Goal: Complete application form: Complete application form

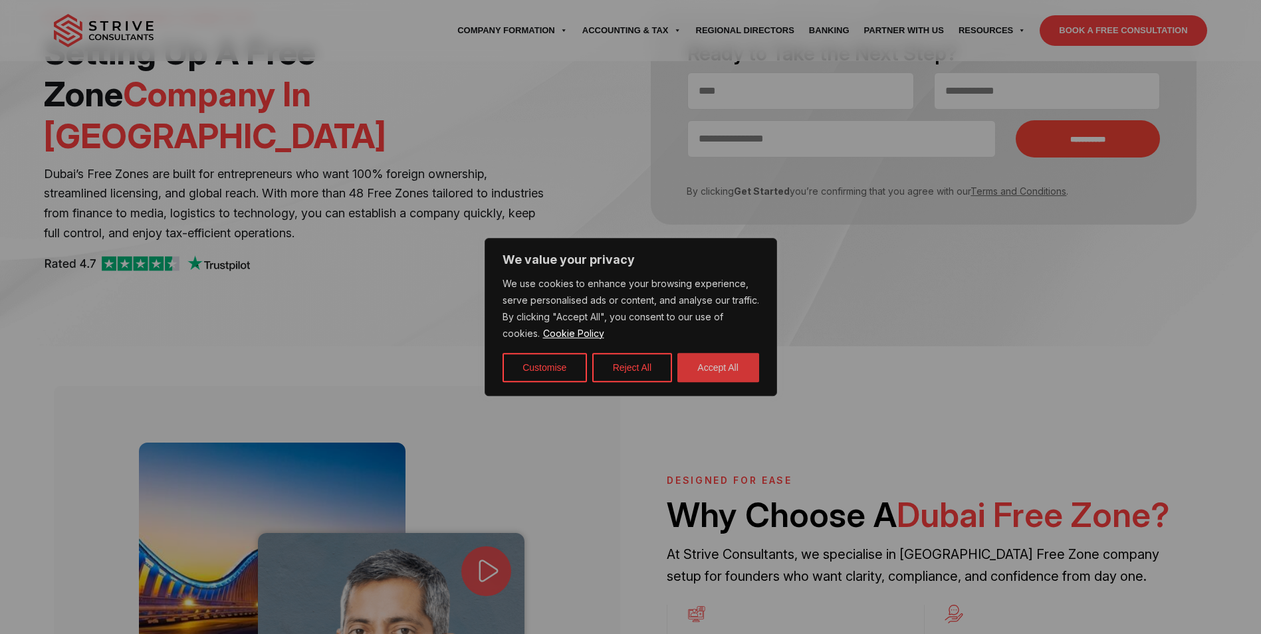
click at [728, 370] on button "Accept All" at bounding box center [718, 367] width 82 height 29
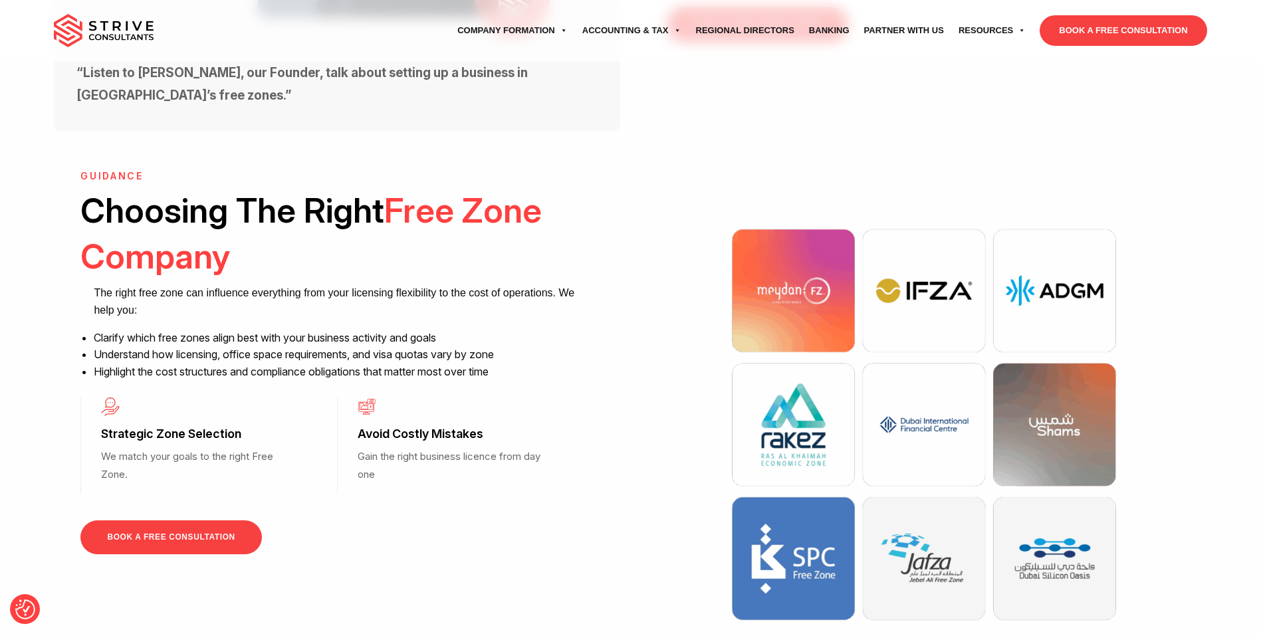
scroll to position [930, 0]
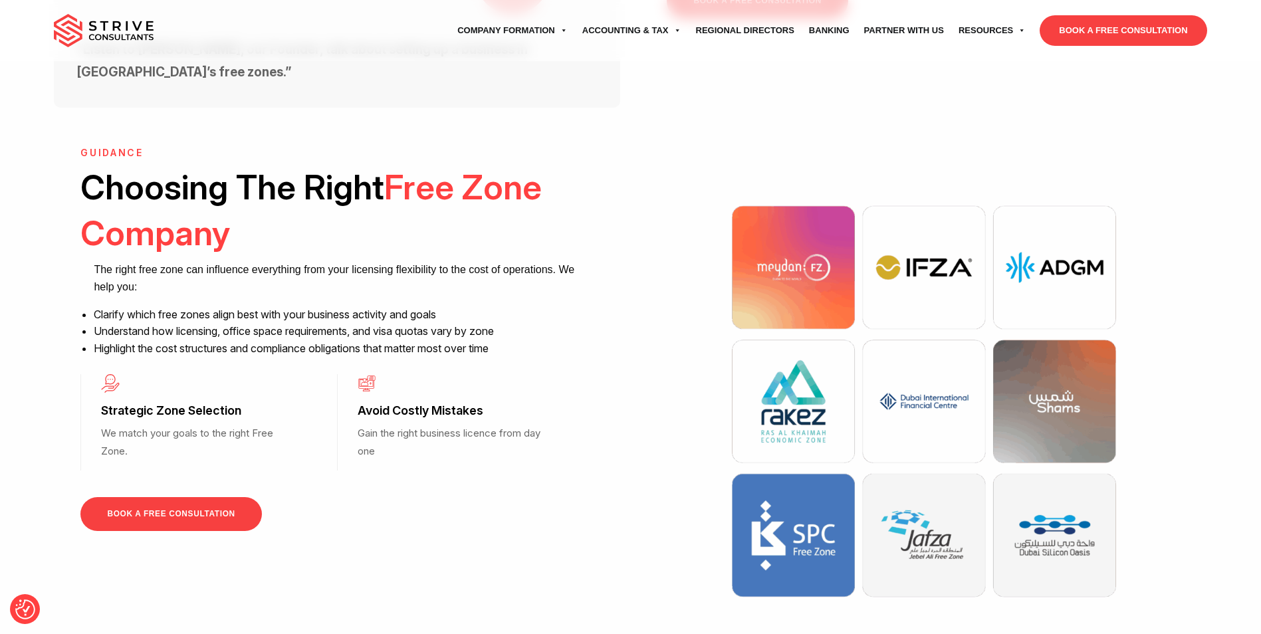
click at [130, 497] on link "BOOK A FREE CONSULTATION" at bounding box center [170, 514] width 181 height 34
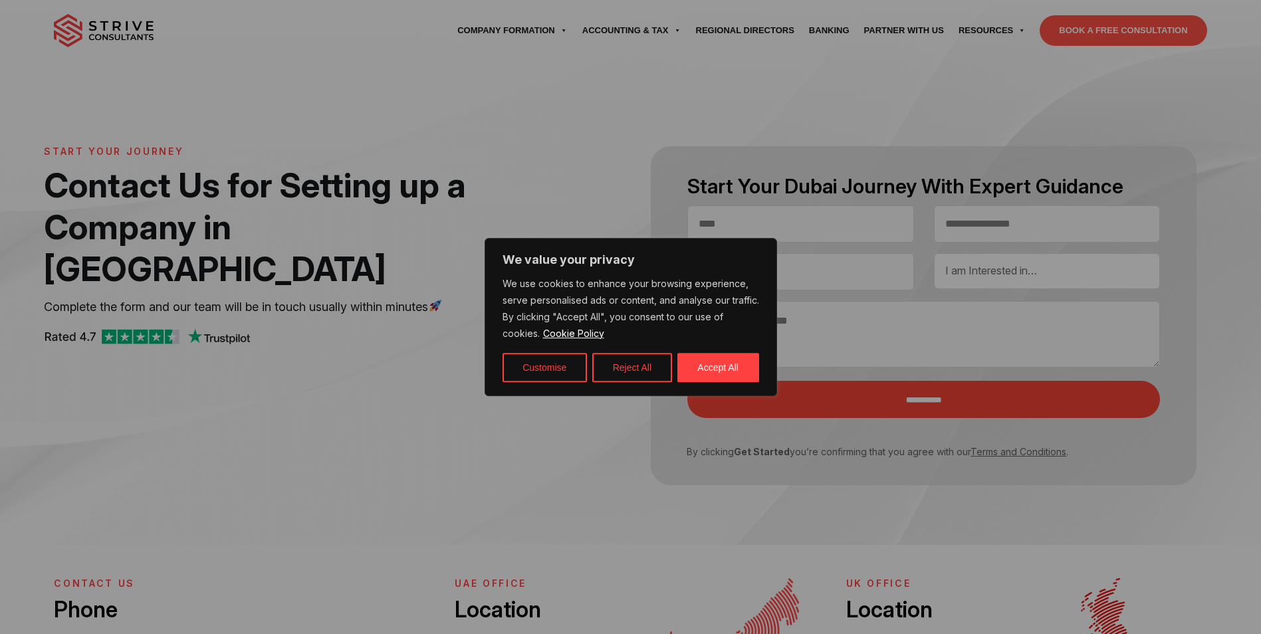
select select "Contact form"
click at [384, 396] on div at bounding box center [630, 317] width 1261 height 634
click at [632, 371] on button "Reject All" at bounding box center [632, 367] width 80 height 29
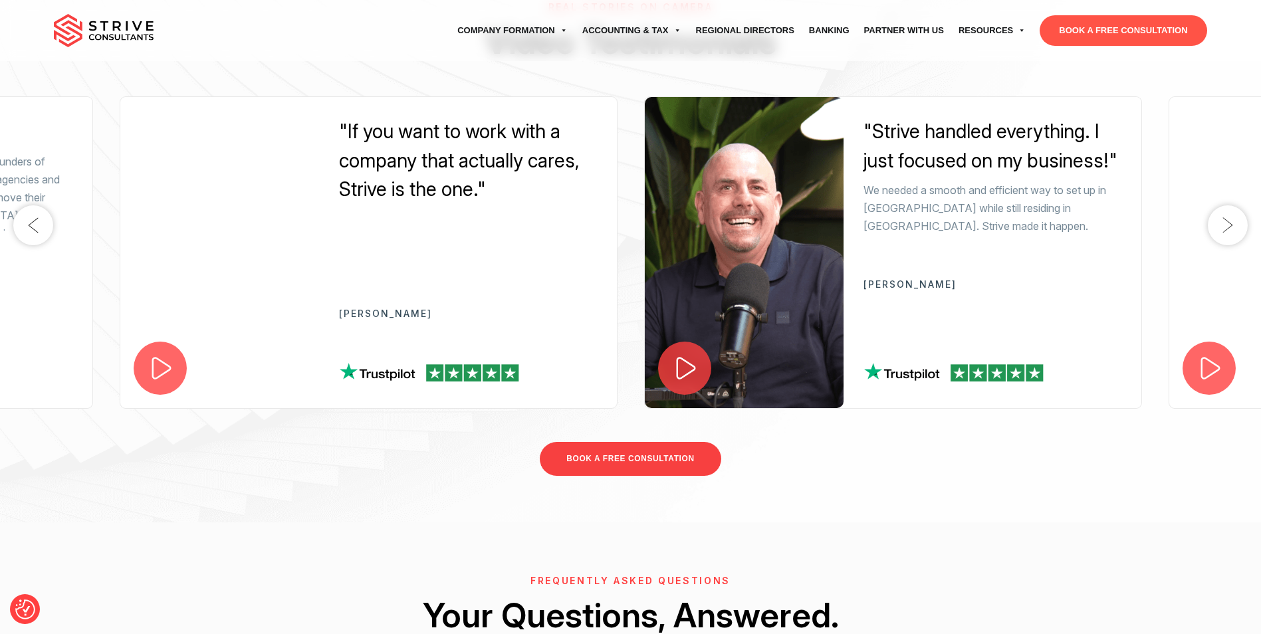
scroll to position [864, 0]
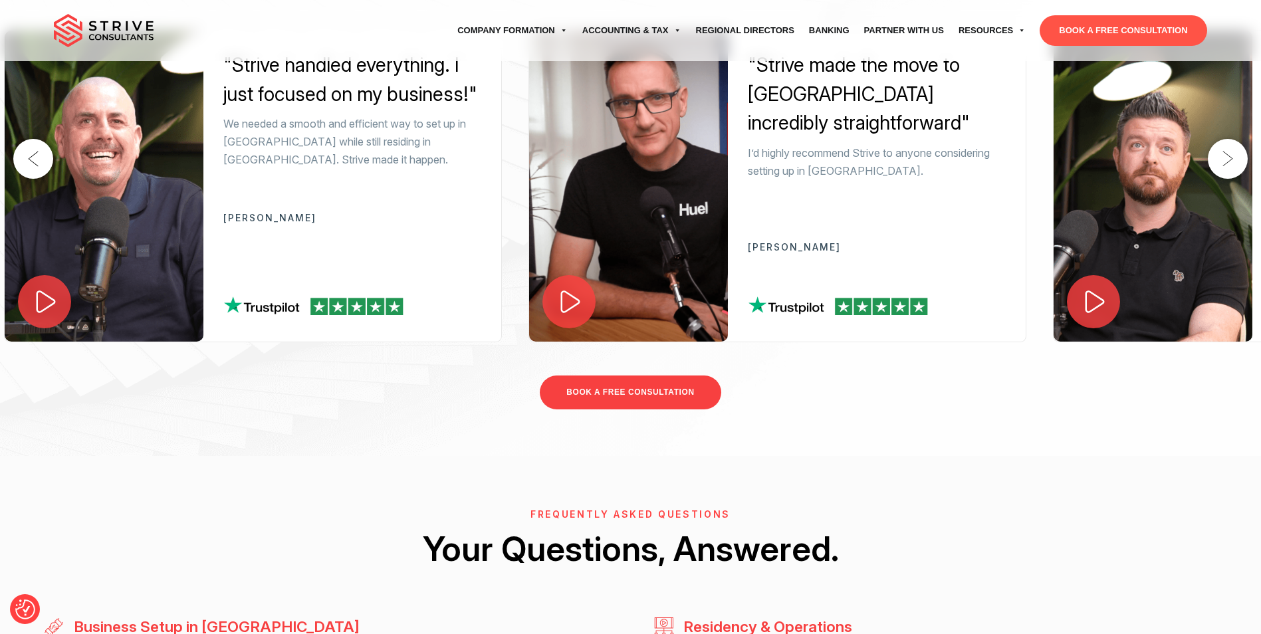
drag, startPoint x: 1090, startPoint y: 272, endPoint x: 450, endPoint y: 270, distance: 640.0
click at [450, 270] on div ""Strive handled everything. I just focused on my business!" We needed a smooth …" at bounding box center [352, 186] width 298 height 311
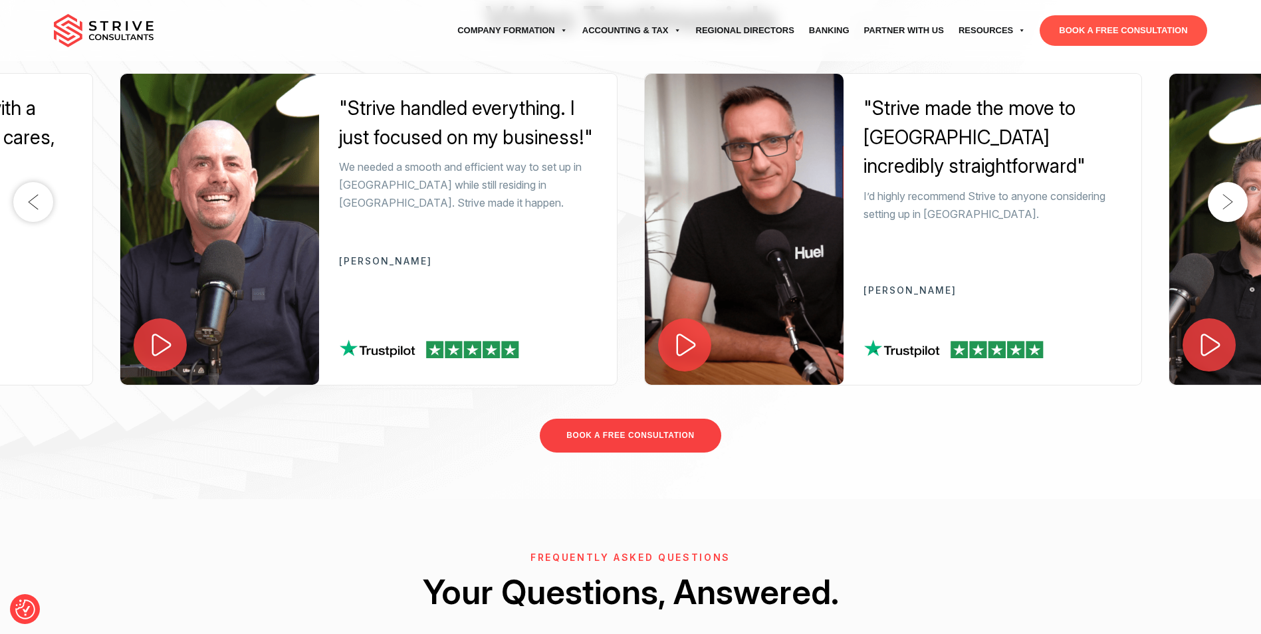
scroll to position [797, 0]
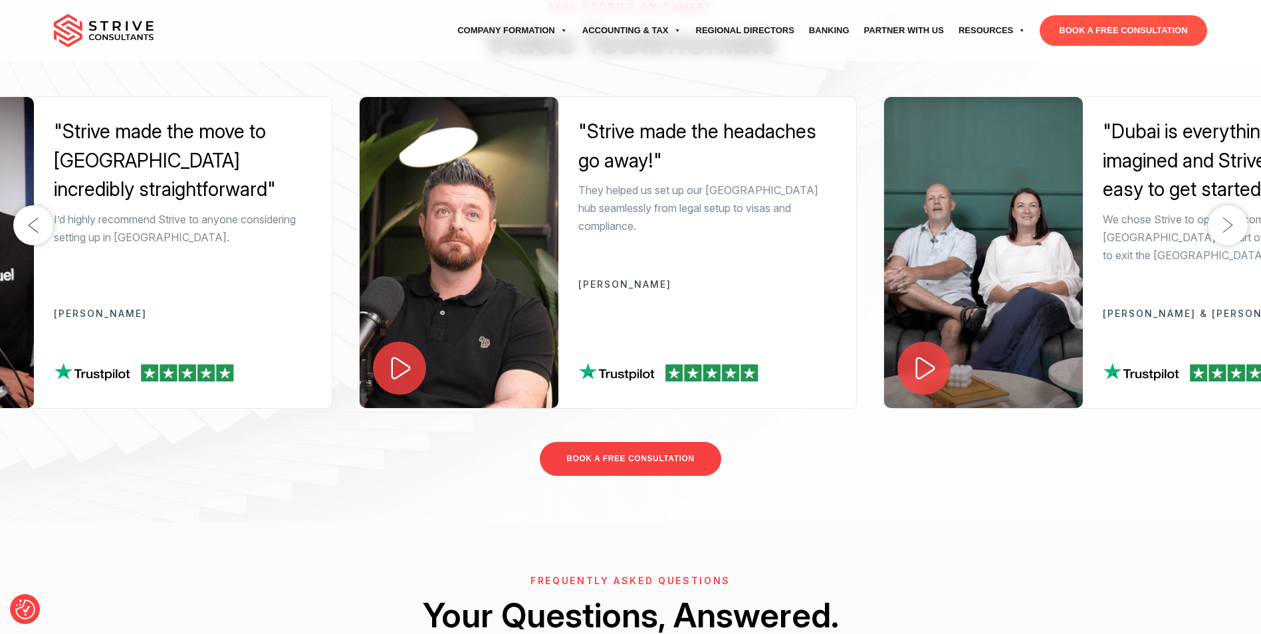
drag, startPoint x: 1038, startPoint y: 277, endPoint x: 229, endPoint y: 273, distance: 809.5
click at [229, 273] on div "I’d highly recommend Strive to anyone considering setting up in [GEOGRAPHIC_DAT…" at bounding box center [183, 250] width 258 height 78
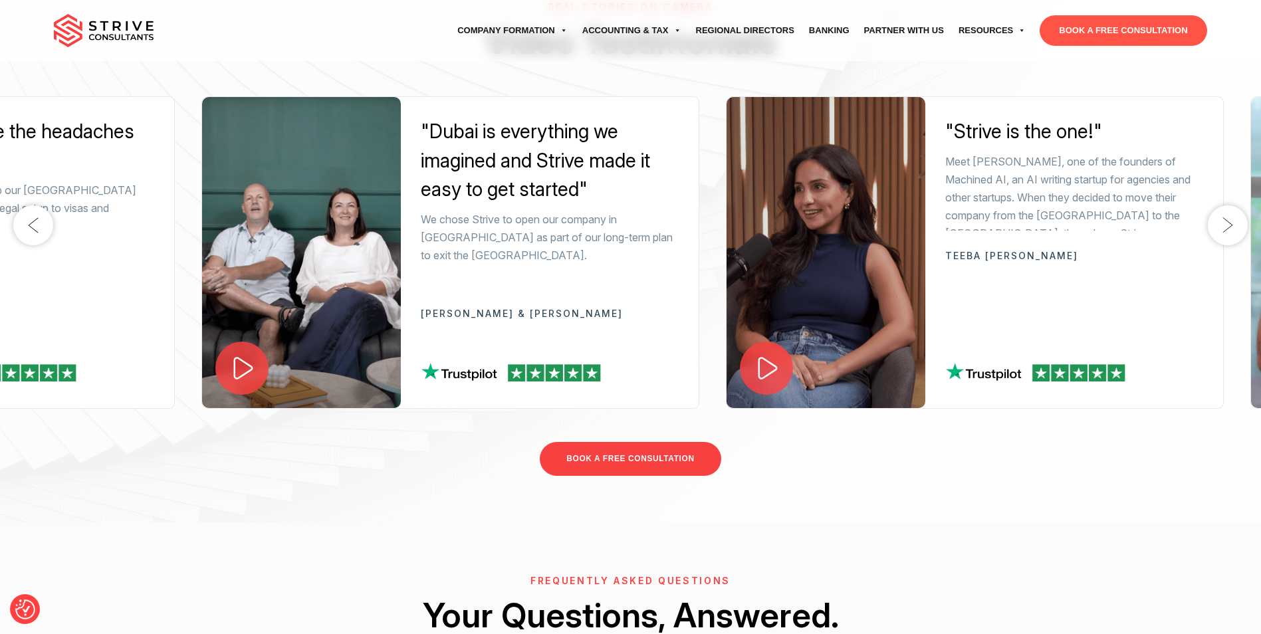
drag, startPoint x: 1050, startPoint y: 281, endPoint x: 79, endPoint y: 303, distance: 971.2
click at [79, 303] on div ""Strive made the headaches go away!" They helped us set up our Dubai hub seamle…" at bounding box center [25, 252] width 298 height 311
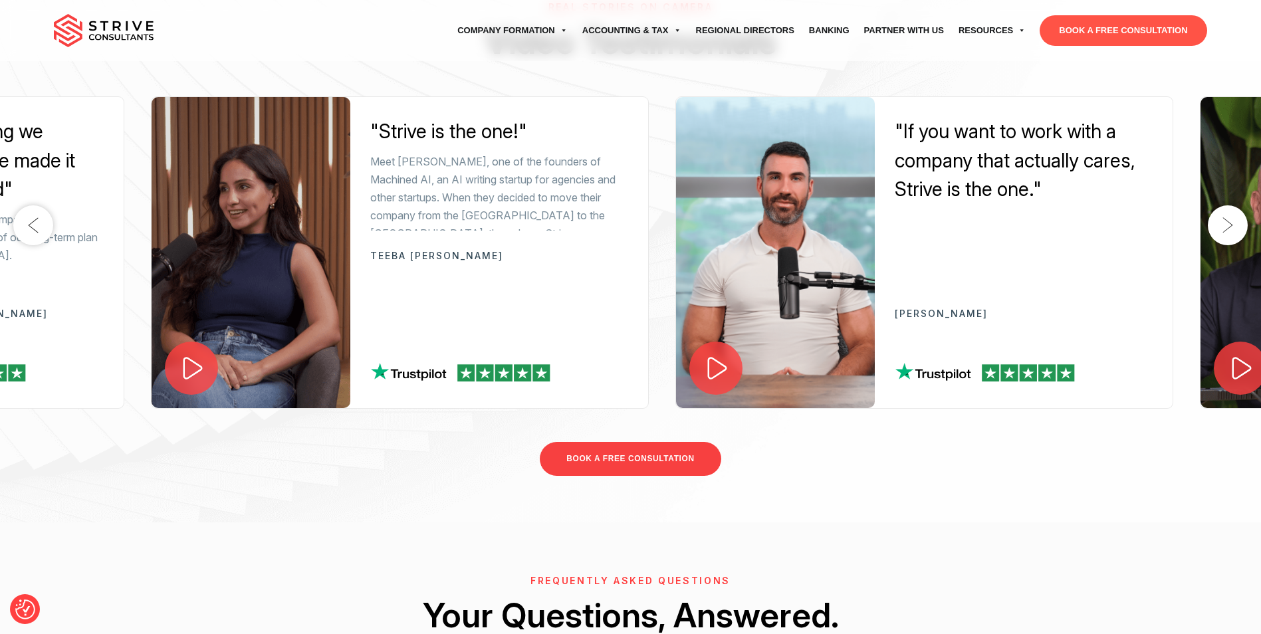
drag, startPoint x: 1073, startPoint y: 297, endPoint x: 49, endPoint y: 355, distance: 1025.7
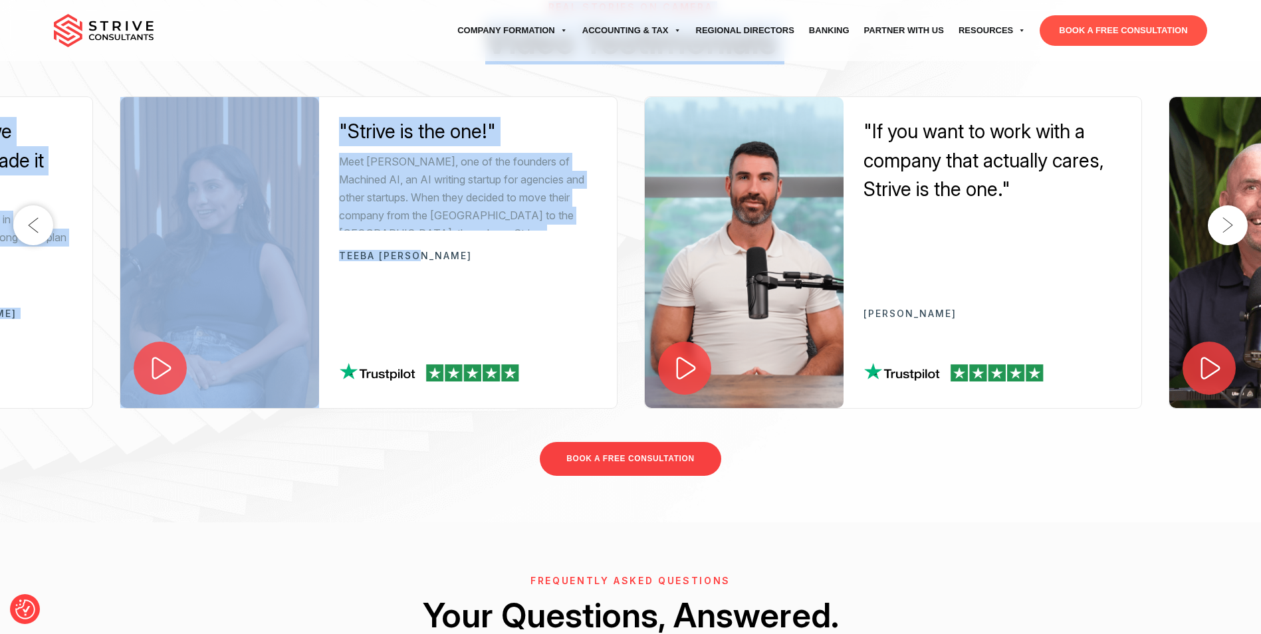
drag, startPoint x: 1067, startPoint y: 290, endPoint x: -3, endPoint y: 367, distance: 1072.0
click at [0, 367] on html "We value your privacy We use cookies to enhance your browsing experience, serve…" at bounding box center [630, 197] width 1261 height 1988
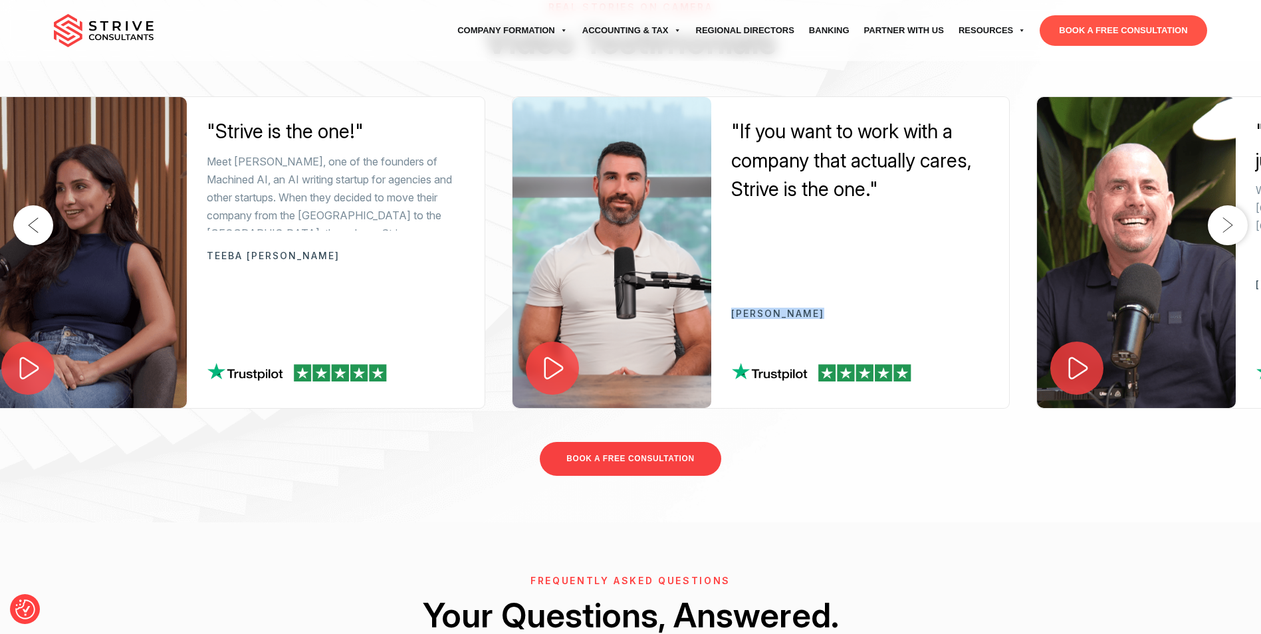
drag, startPoint x: 1063, startPoint y: 290, endPoint x: 541, endPoint y: 292, distance: 521.7
click at [711, 290] on div ""If you want to work with a company that actually cares, Strive is the one." RE…" at bounding box center [860, 252] width 298 height 311
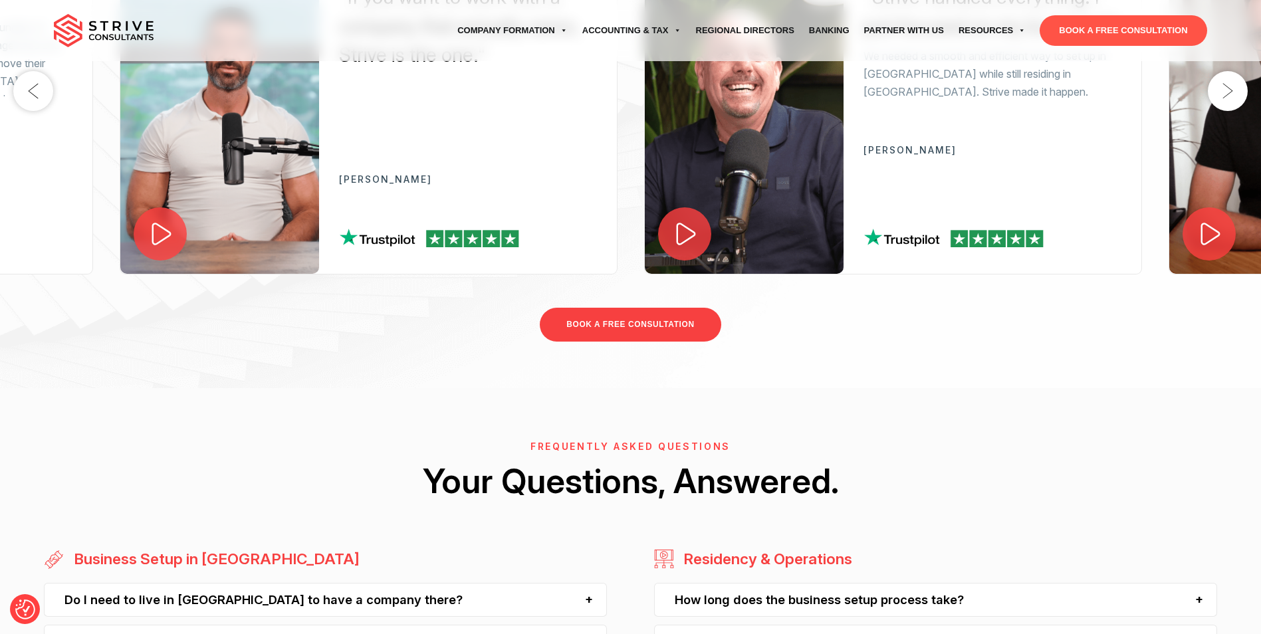
scroll to position [1196, 0]
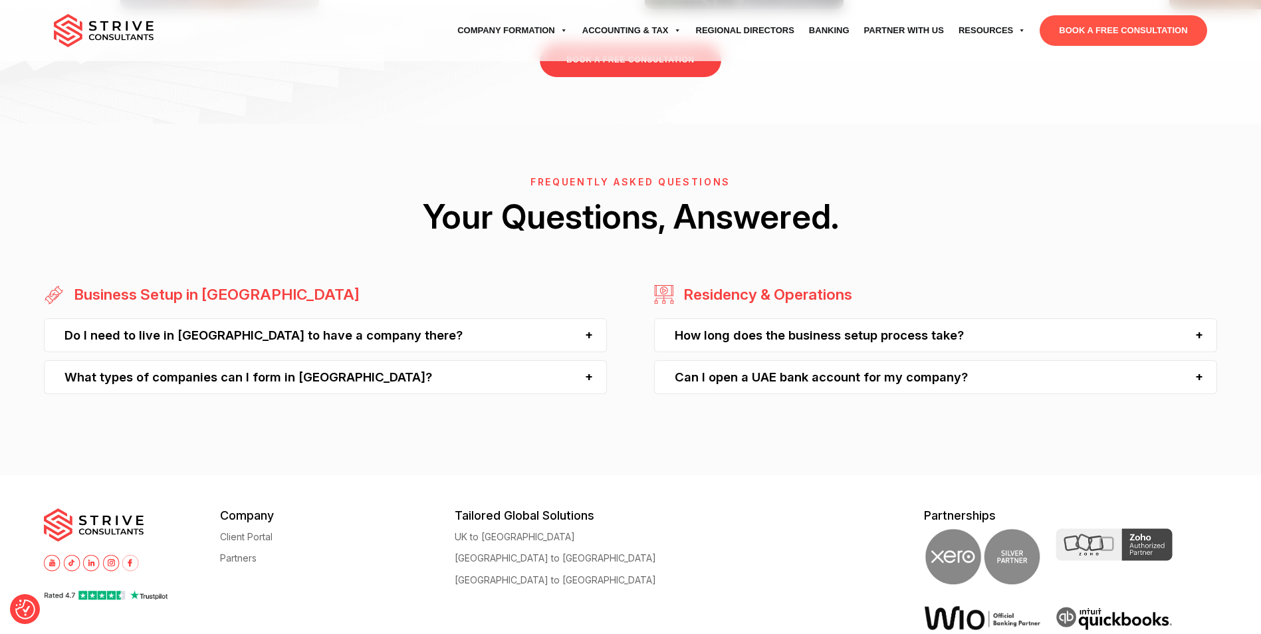
click at [452, 340] on div "Do I need to live in Dubai to have a company there?" at bounding box center [325, 335] width 563 height 34
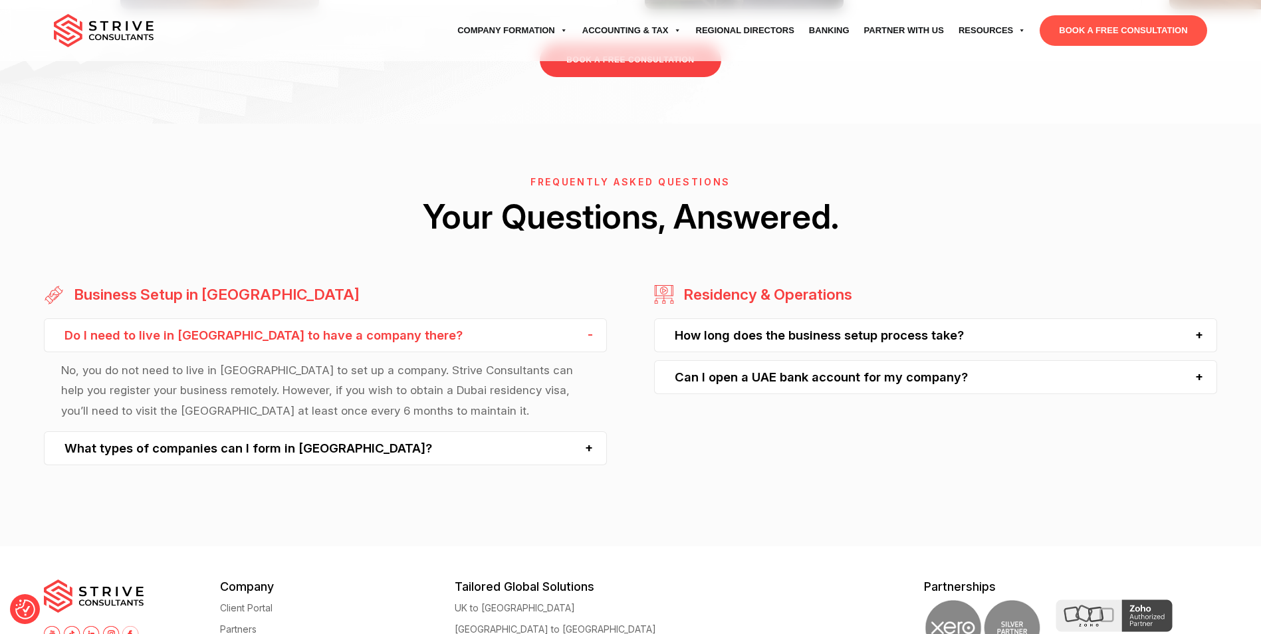
click at [350, 451] on div "What types of companies can I form in Dubai?" at bounding box center [325, 448] width 563 height 34
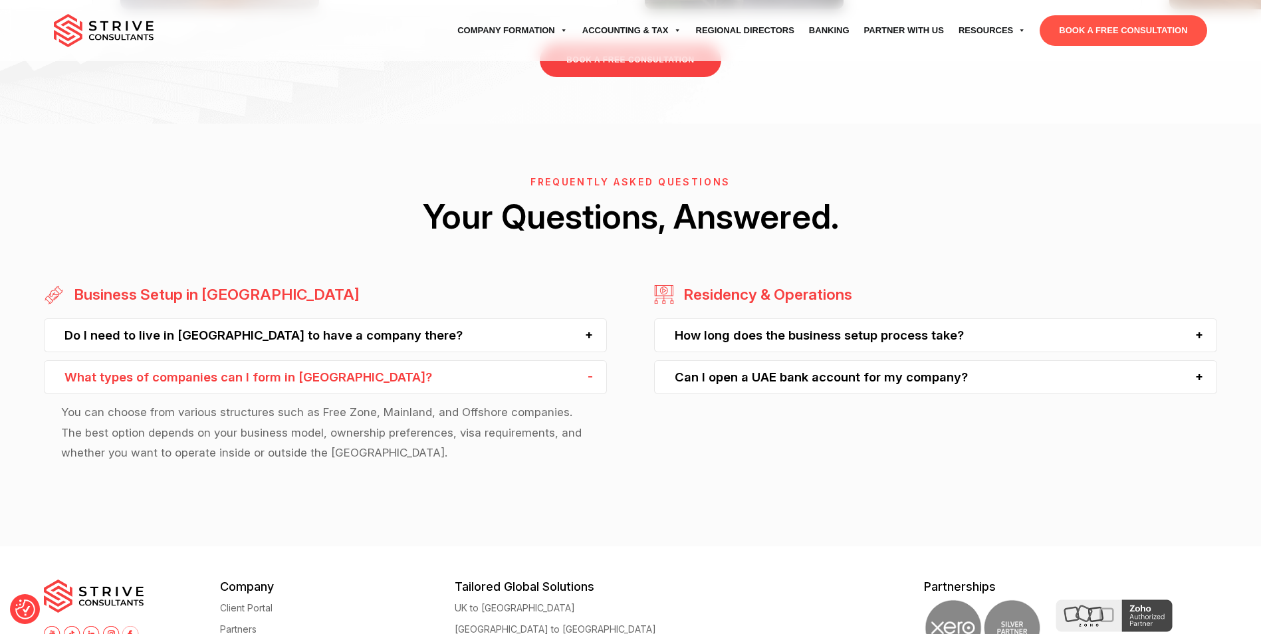
click at [730, 342] on div "How long does the business setup process take?" at bounding box center [935, 335] width 563 height 34
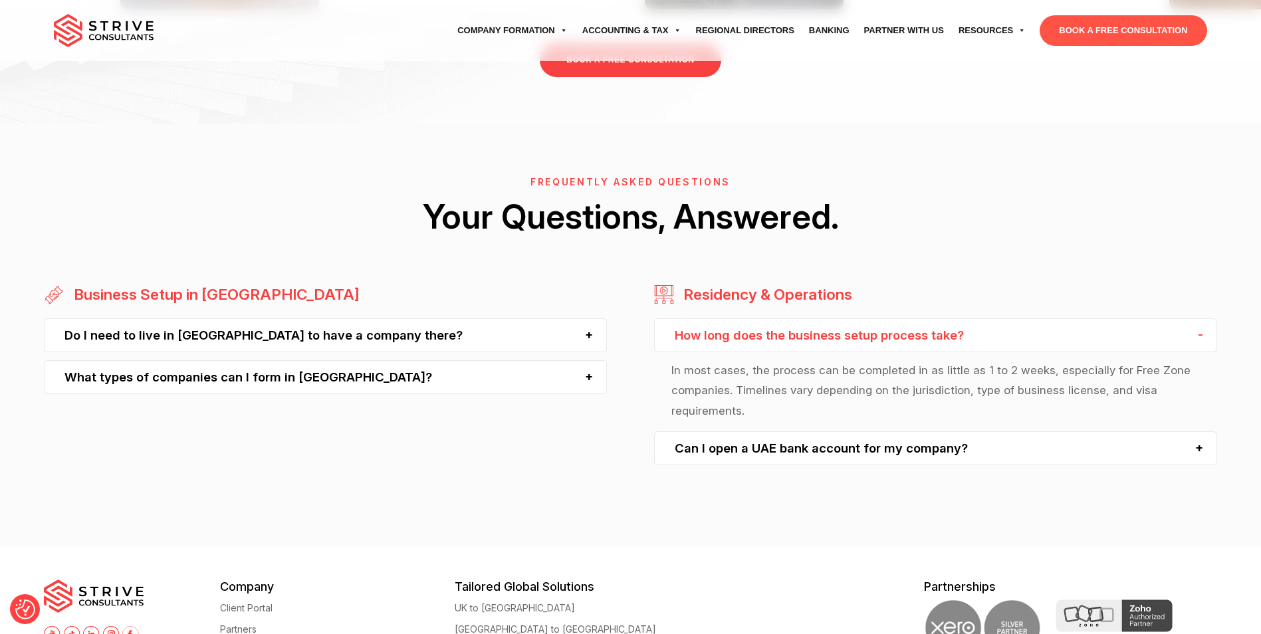
click at [732, 452] on div "Can I open a UAE bank account for my company?" at bounding box center [935, 448] width 563 height 34
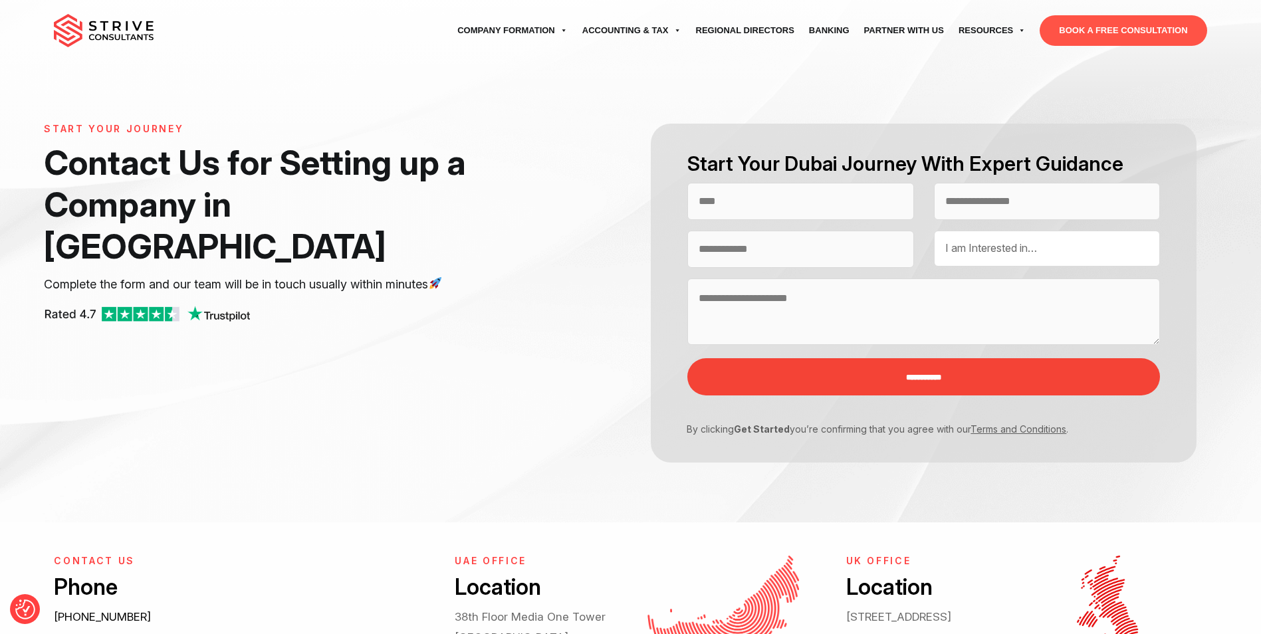
scroll to position [0, 0]
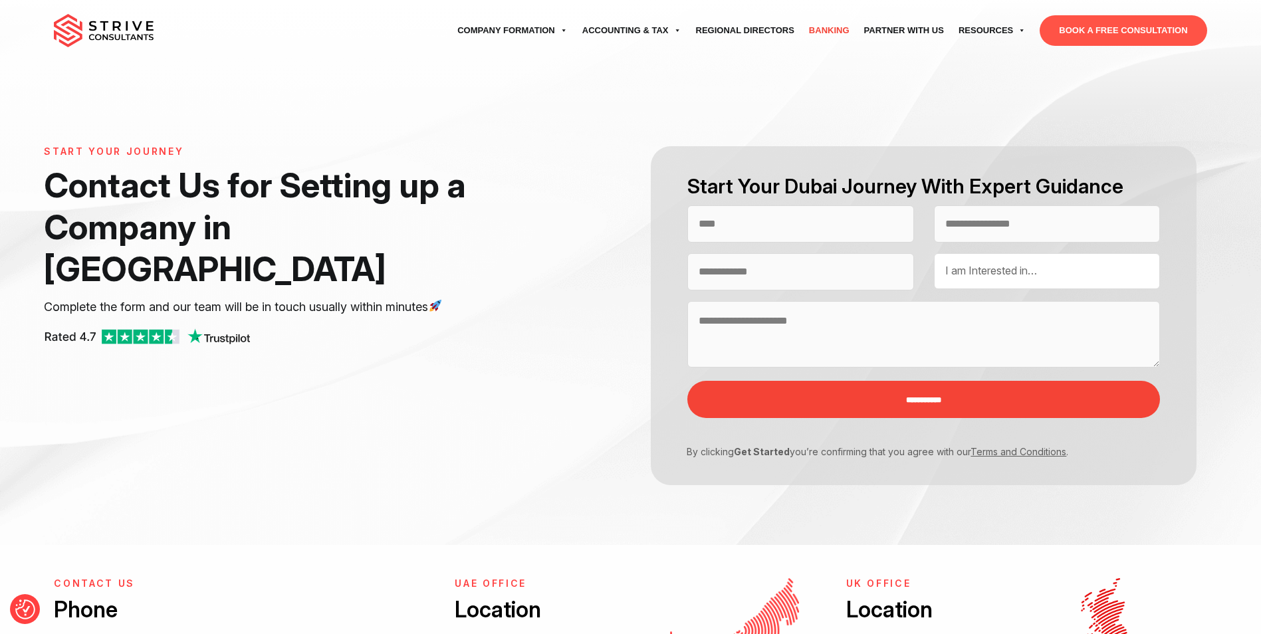
click at [827, 27] on link "Banking" at bounding box center [828, 30] width 55 height 37
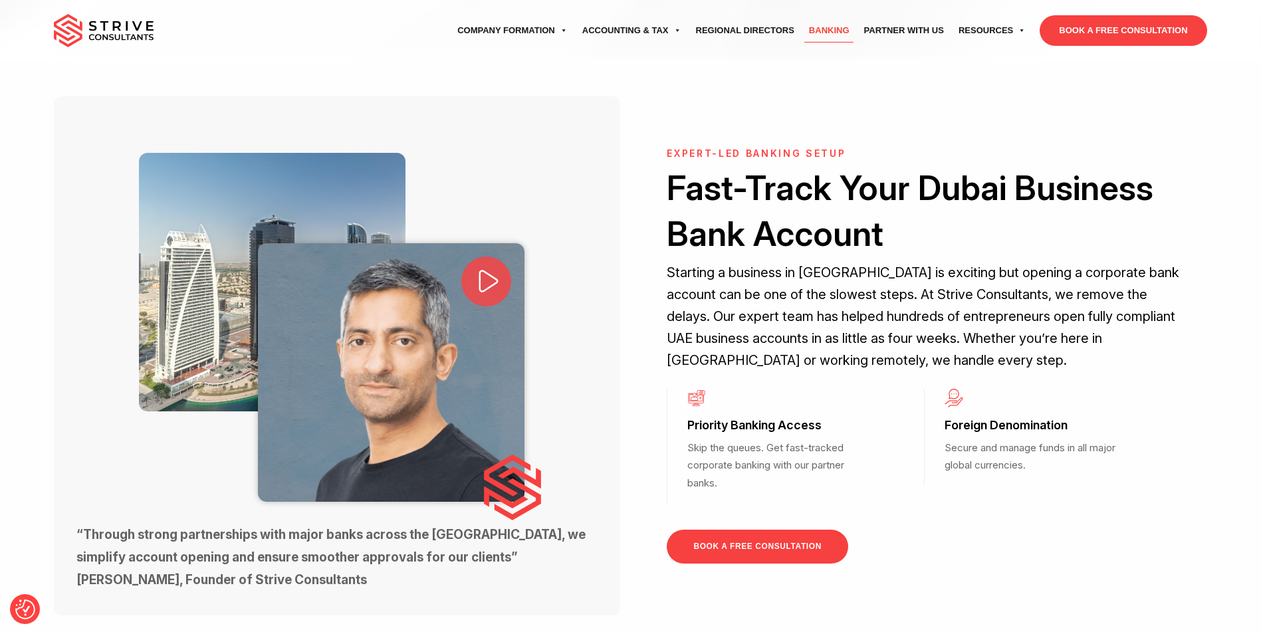
scroll to position [66, 0]
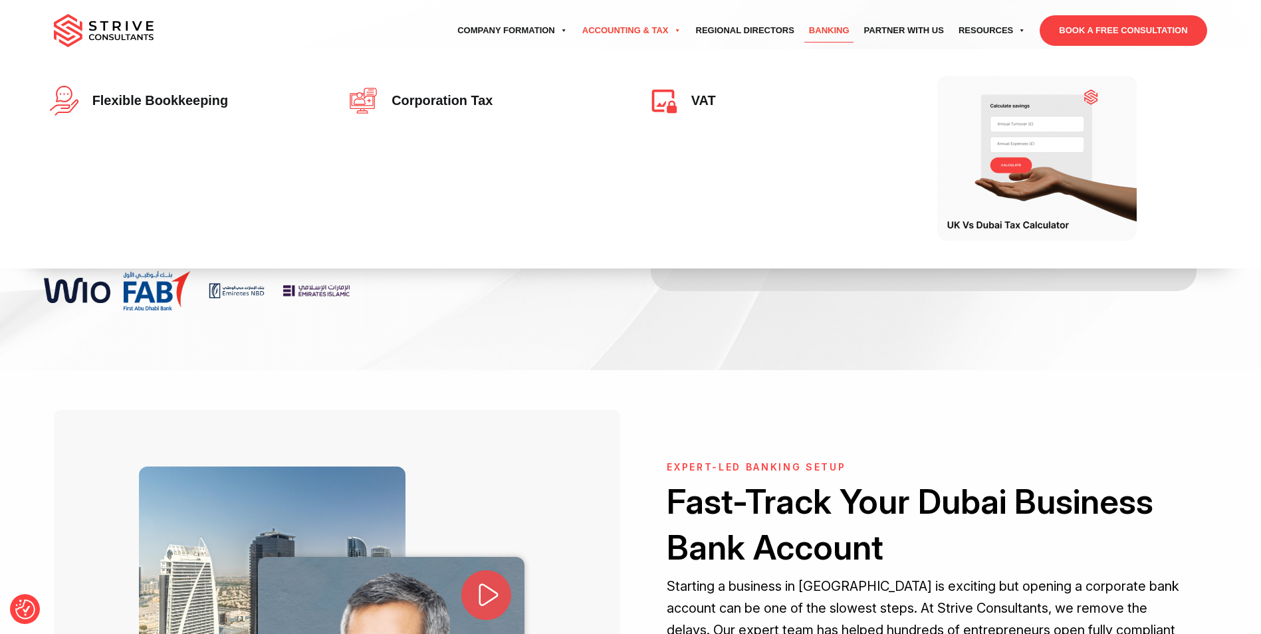
click at [609, 31] on link "Accounting & Tax" at bounding box center [632, 30] width 114 height 37
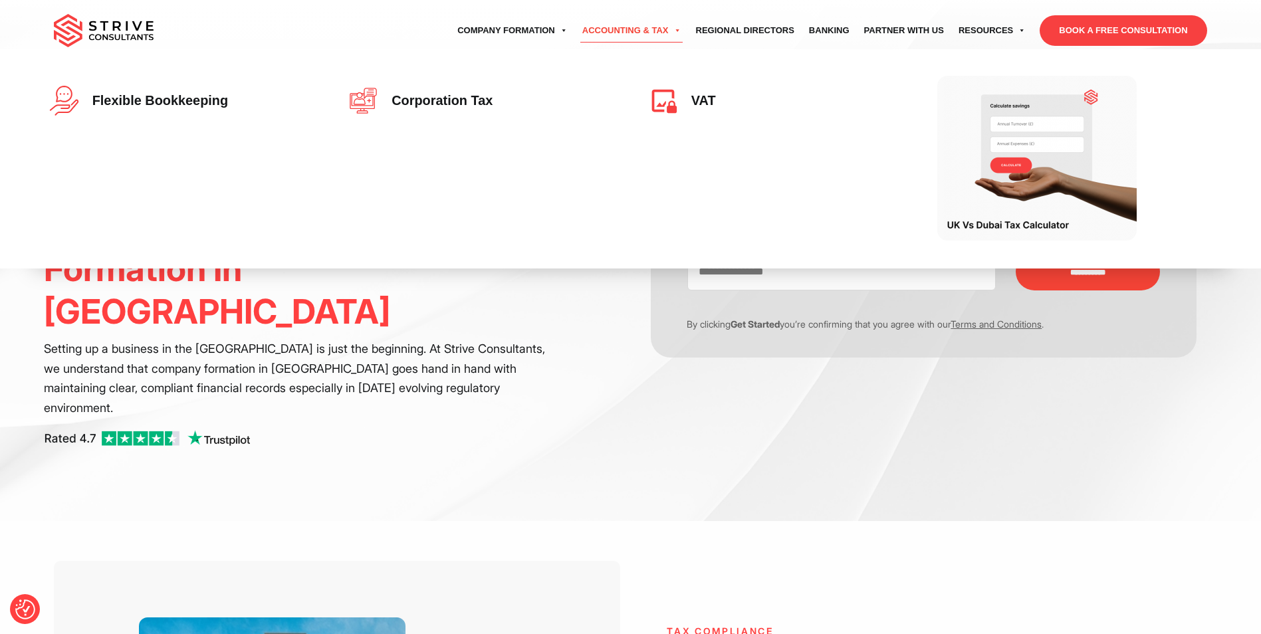
click at [587, 33] on link "Accounting & Tax" at bounding box center [632, 30] width 114 height 37
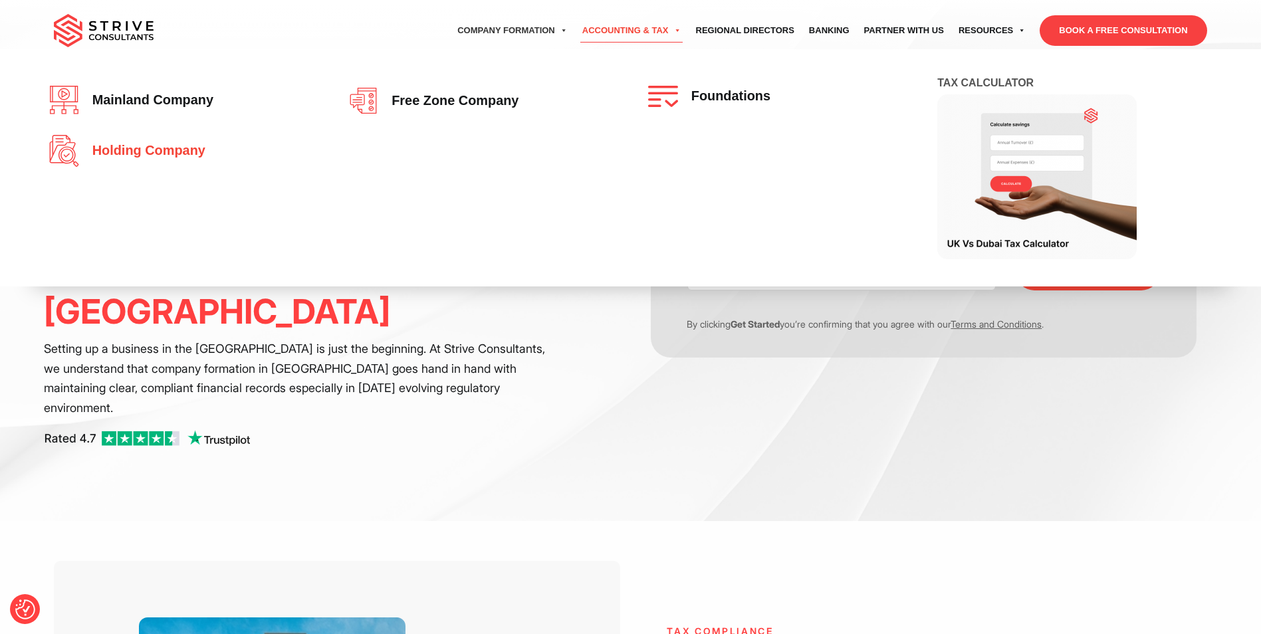
click at [176, 150] on span "Holding Company" at bounding box center [146, 151] width 120 height 15
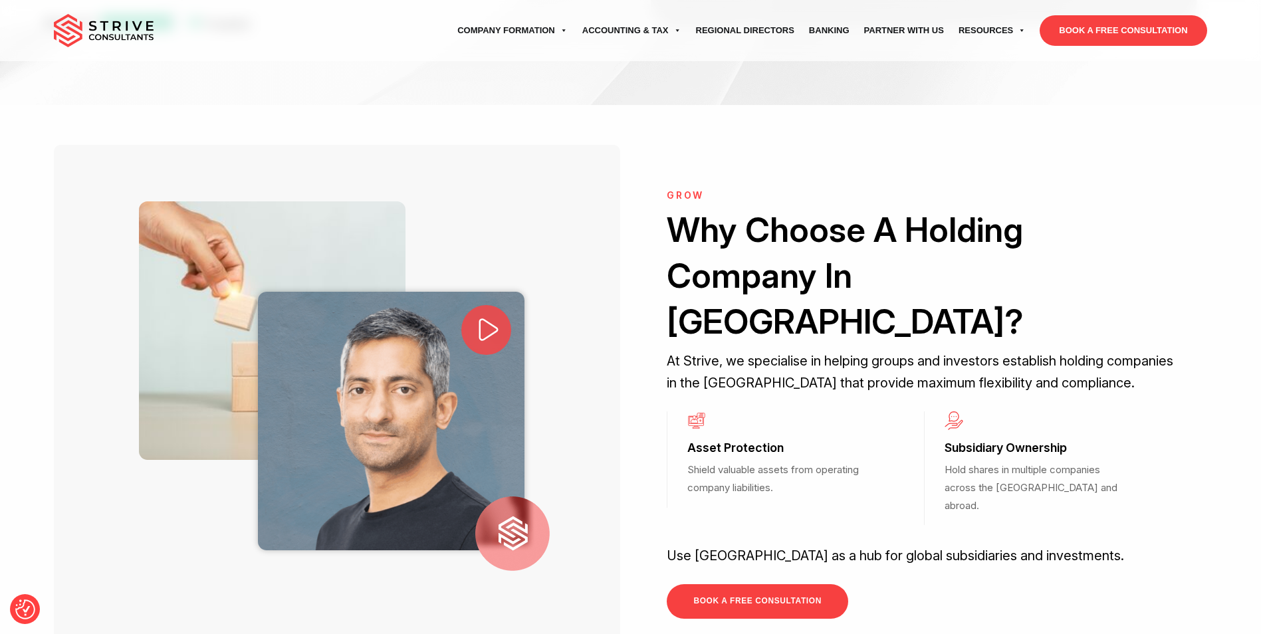
scroll to position [399, 0]
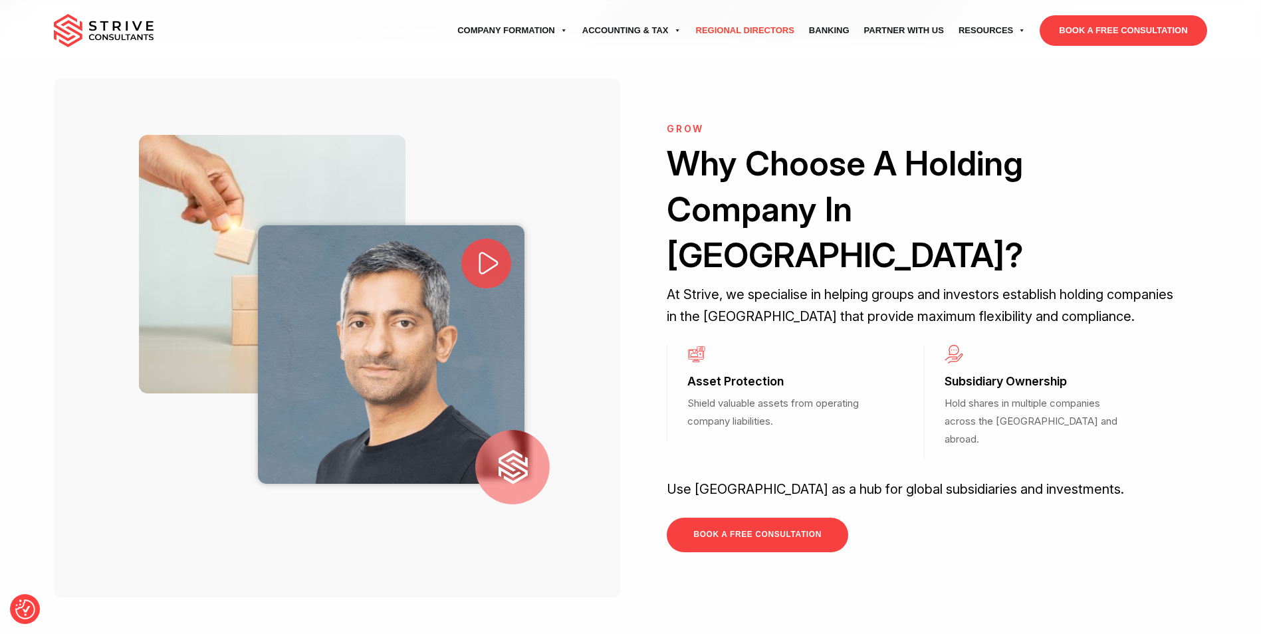
click at [730, 29] on link "Regional Directors" at bounding box center [745, 30] width 113 height 37
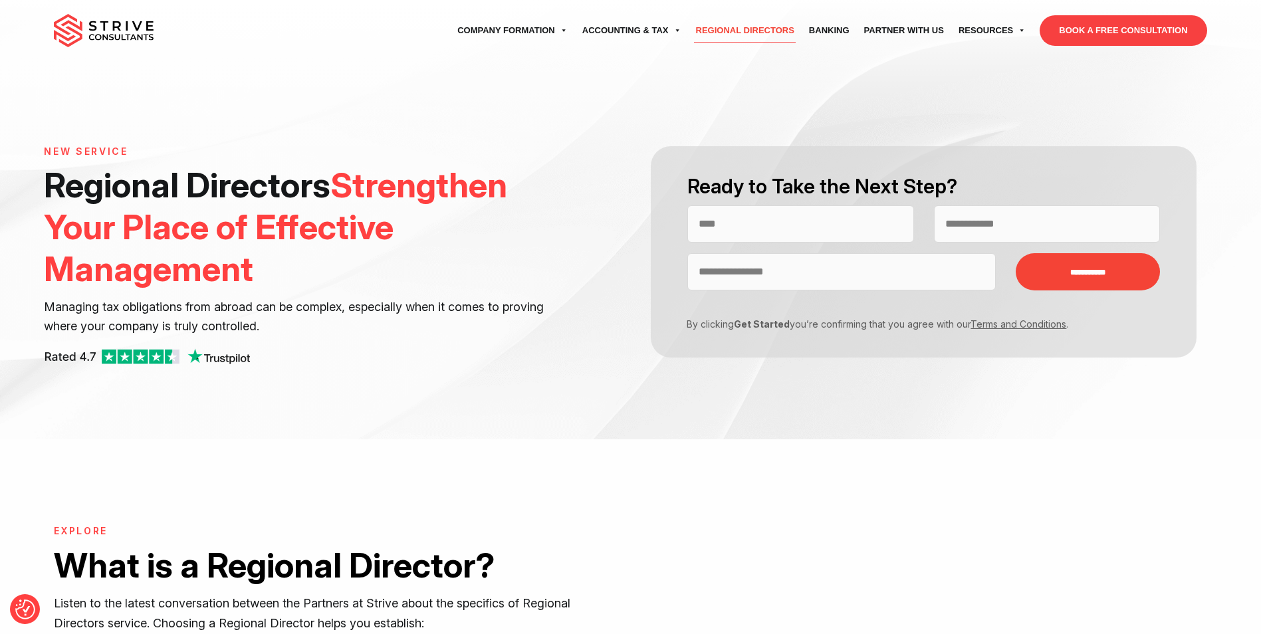
click at [1091, 37] on link "BOOK A FREE CONSULTATION" at bounding box center [1122, 30] width 167 height 31
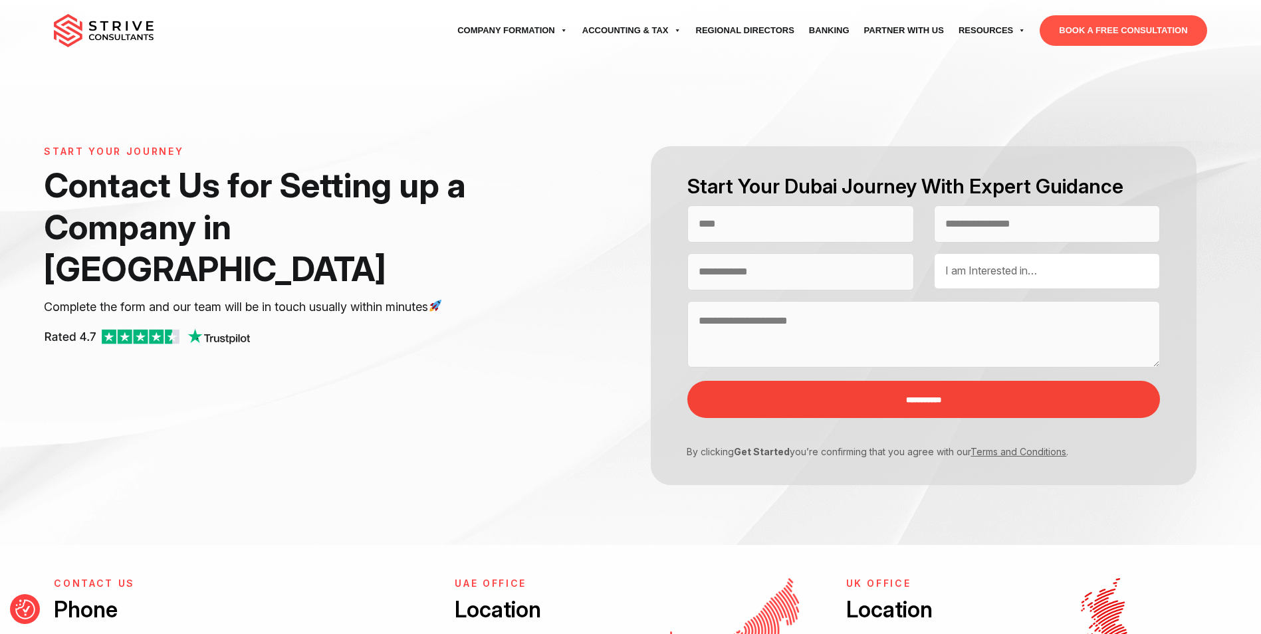
select select "Contact form"
click at [805, 222] on input "Contact form" at bounding box center [800, 223] width 226 height 37
click at [637, 292] on form "**********" at bounding box center [923, 315] width 586 height 339
click at [742, 226] on input "*******" at bounding box center [800, 223] width 226 height 37
drag, startPoint x: 752, startPoint y: 224, endPoint x: 679, endPoint y: 224, distance: 72.4
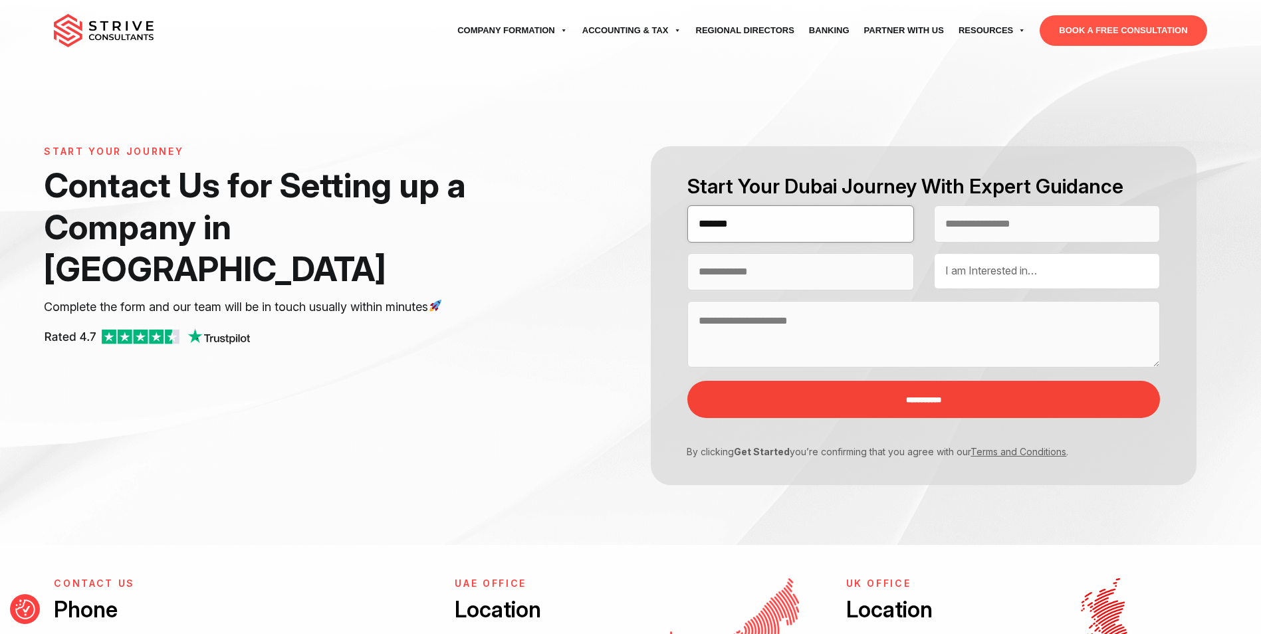
click at [679, 224] on div "**********" at bounding box center [923, 315] width 545 height 339
type input "**********"
click at [1013, 223] on input "Contact form" at bounding box center [1047, 223] width 226 height 37
type input "**********"
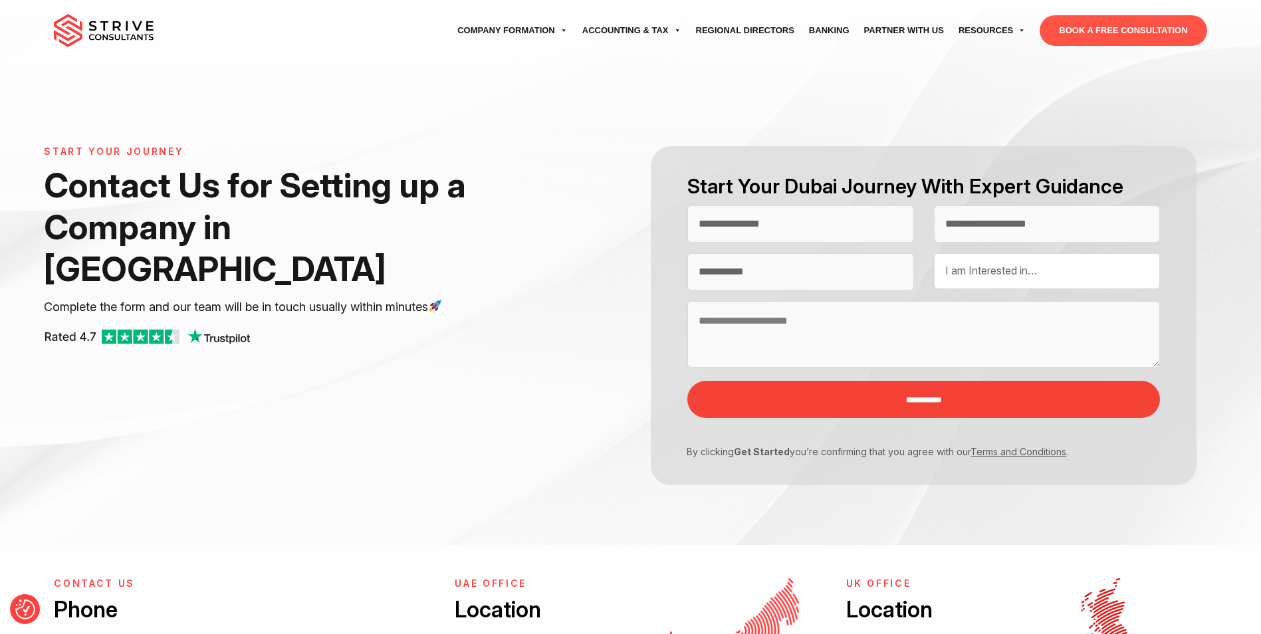
click at [960, 273] on span "I am Interested in…" at bounding box center [991, 270] width 92 height 13
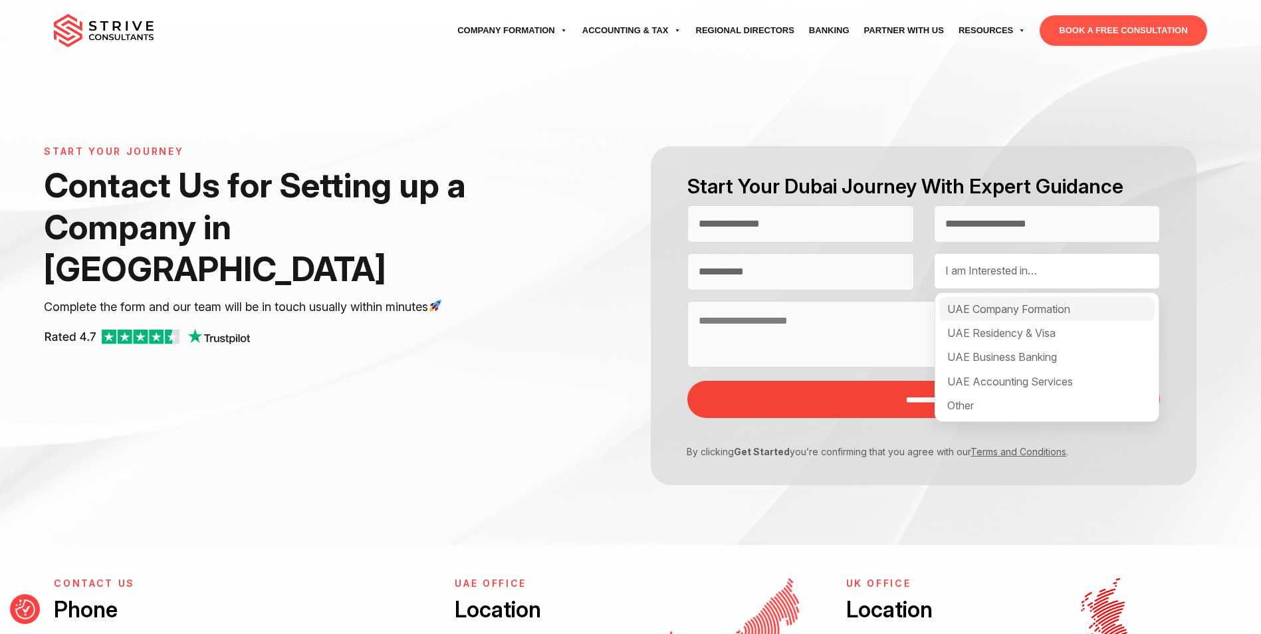
click at [1002, 310] on div "UAE Company Formation" at bounding box center [1046, 309] width 215 height 24
select select "**********"
click at [1008, 336] on div "UAE Residency & Visa" at bounding box center [1046, 333] width 215 height 24
click at [1011, 356] on div "UAE Business Banking" at bounding box center [1046, 357] width 215 height 24
click at [1015, 385] on div "UAE Accounting Services" at bounding box center [1046, 382] width 215 height 24
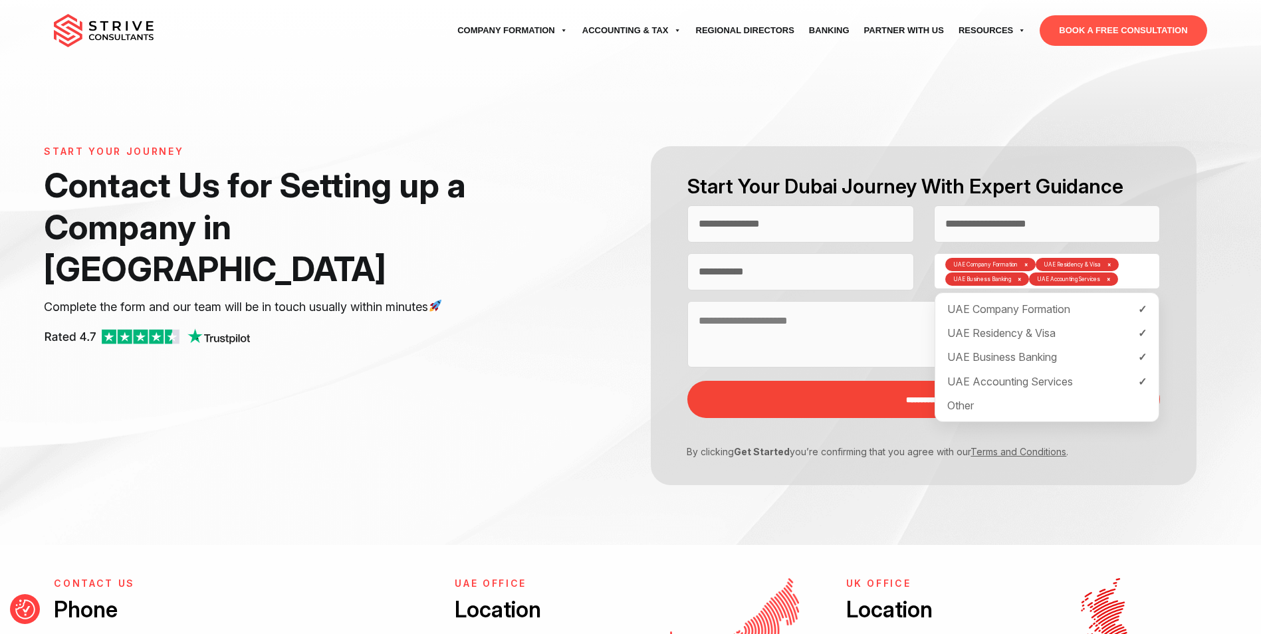
click at [841, 445] on p "By clicking Get Started you’re confirming that you agree with our Terms and Con…" at bounding box center [913, 452] width 472 height 14
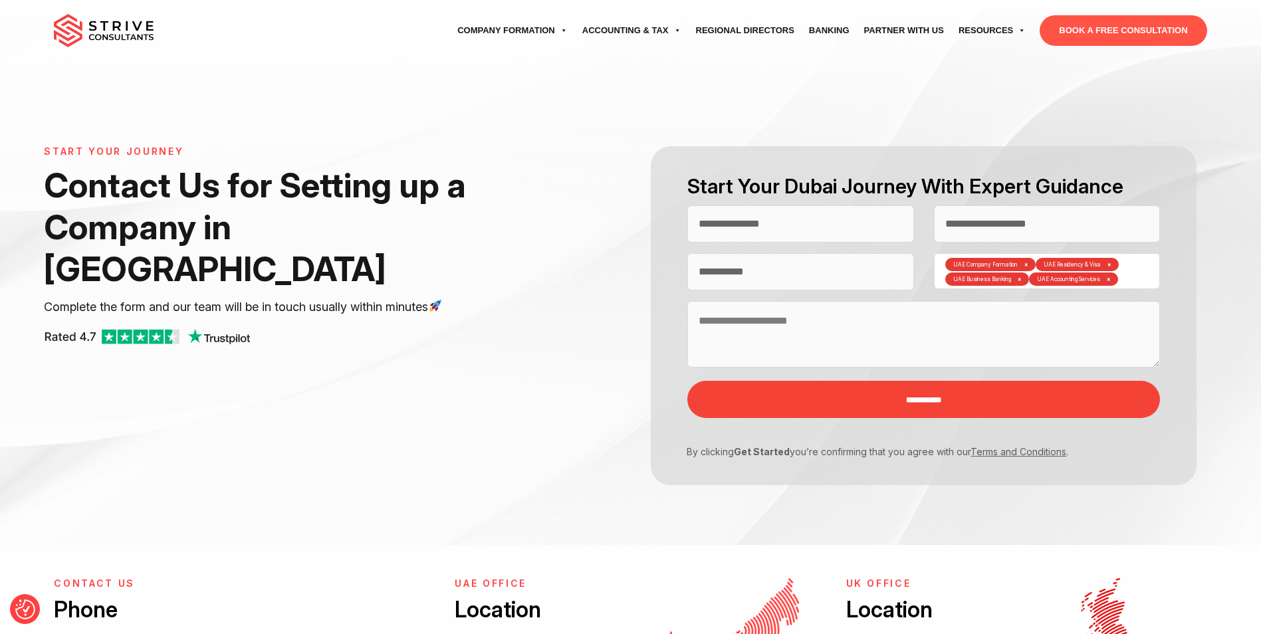
click at [788, 326] on textarea "Contact form" at bounding box center [923, 334] width 472 height 66
type textarea "*"
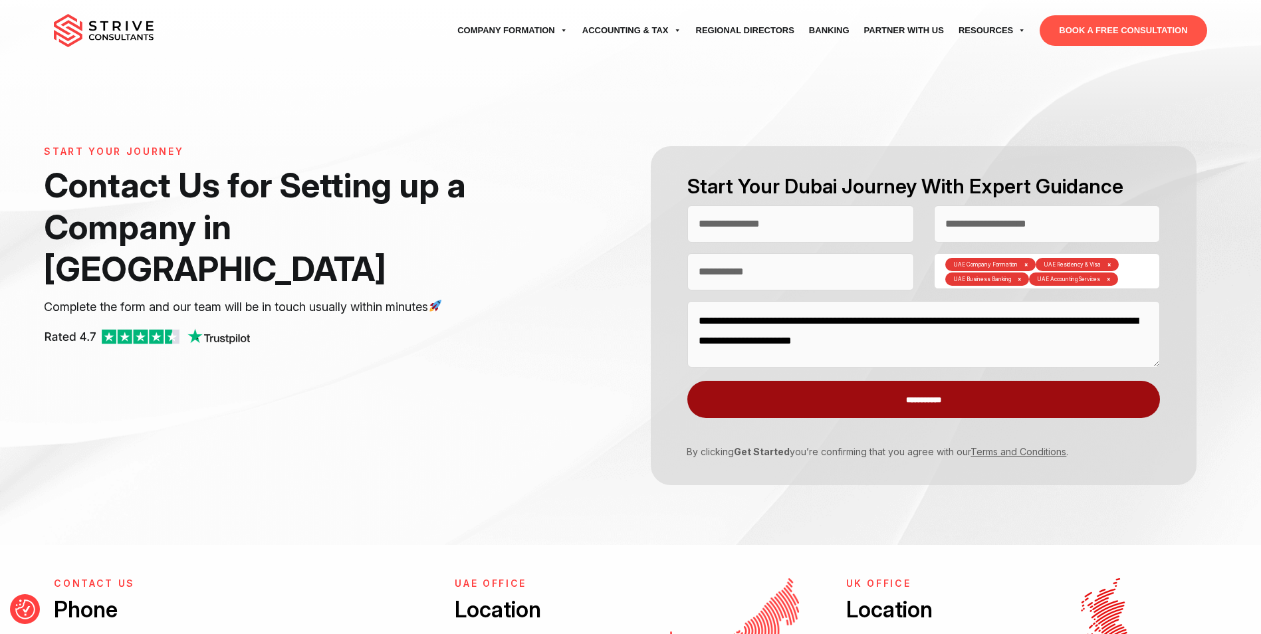
type textarea "**********"
click at [942, 407] on input "**********" at bounding box center [923, 399] width 472 height 37
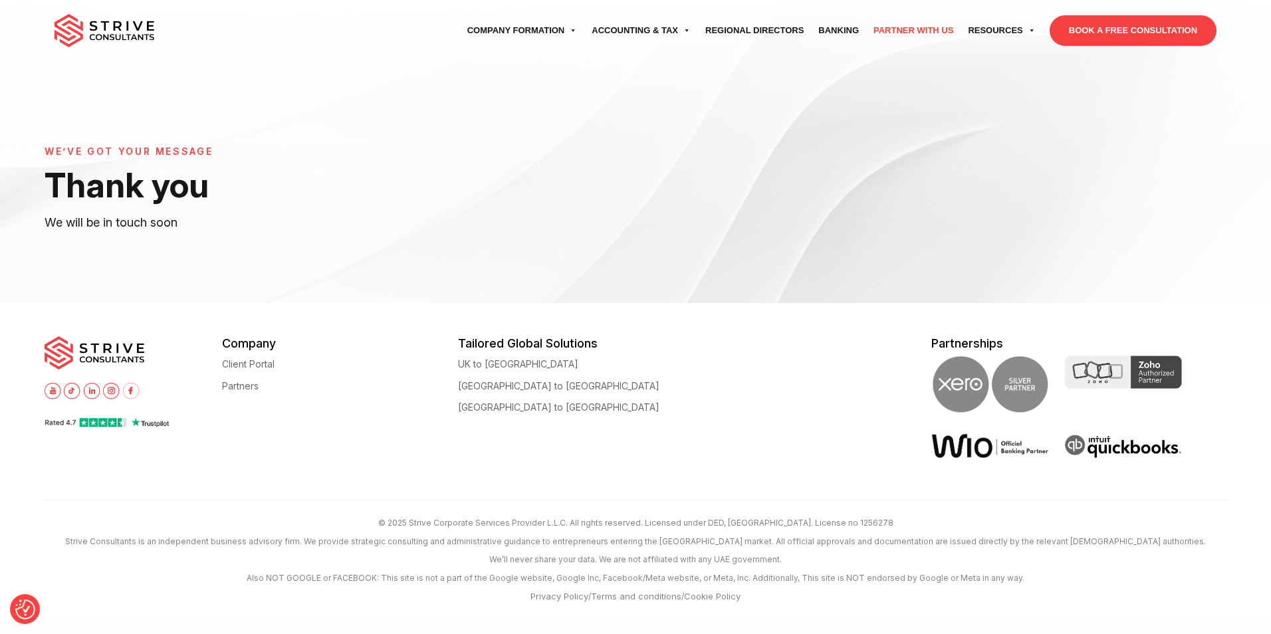
click at [902, 29] on link "Partner with Us" at bounding box center [913, 30] width 94 height 37
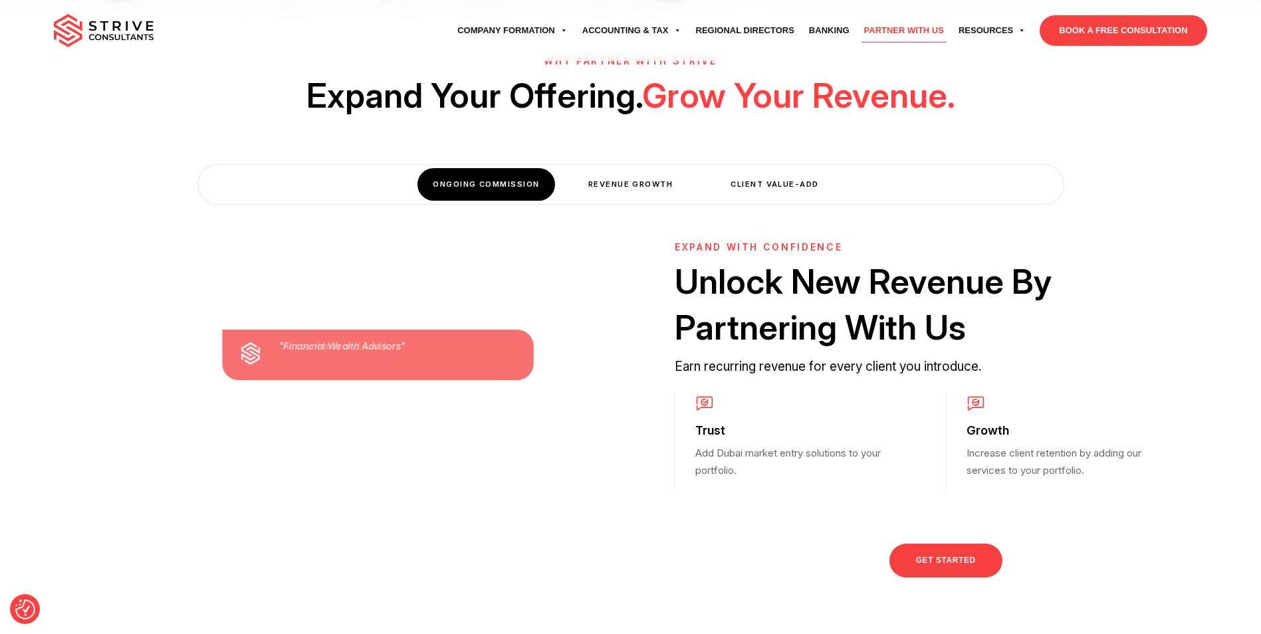
scroll to position [399, 0]
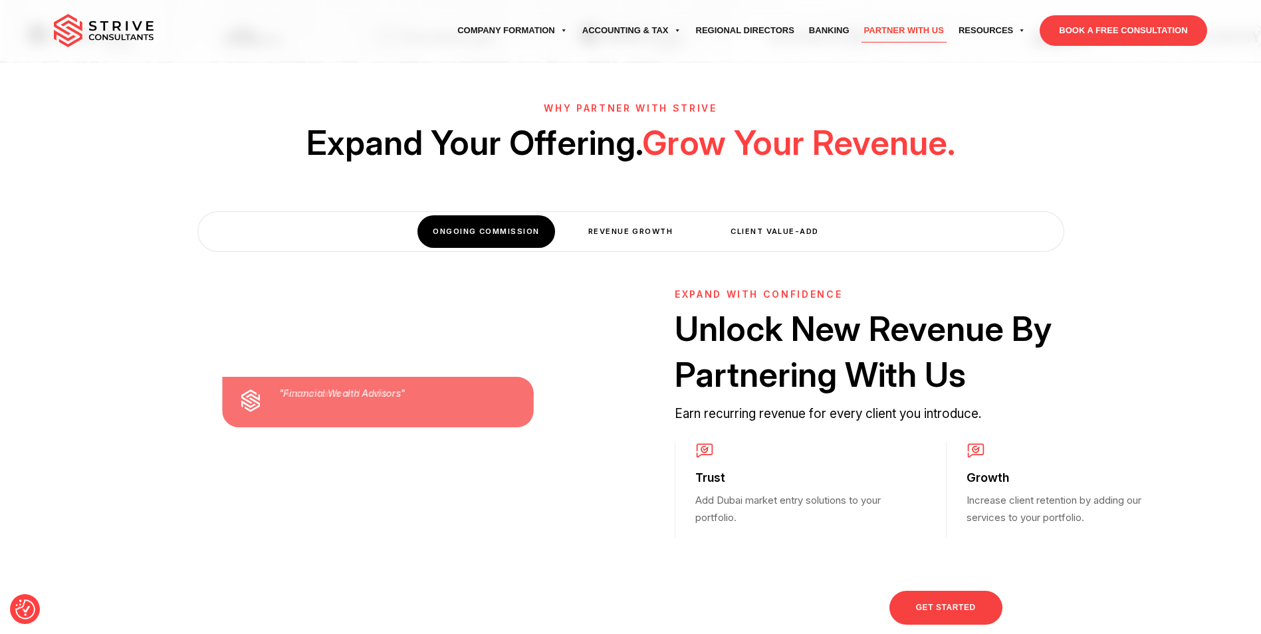
click at [609, 229] on div "Revenue Growth" at bounding box center [631, 231] width 138 height 33
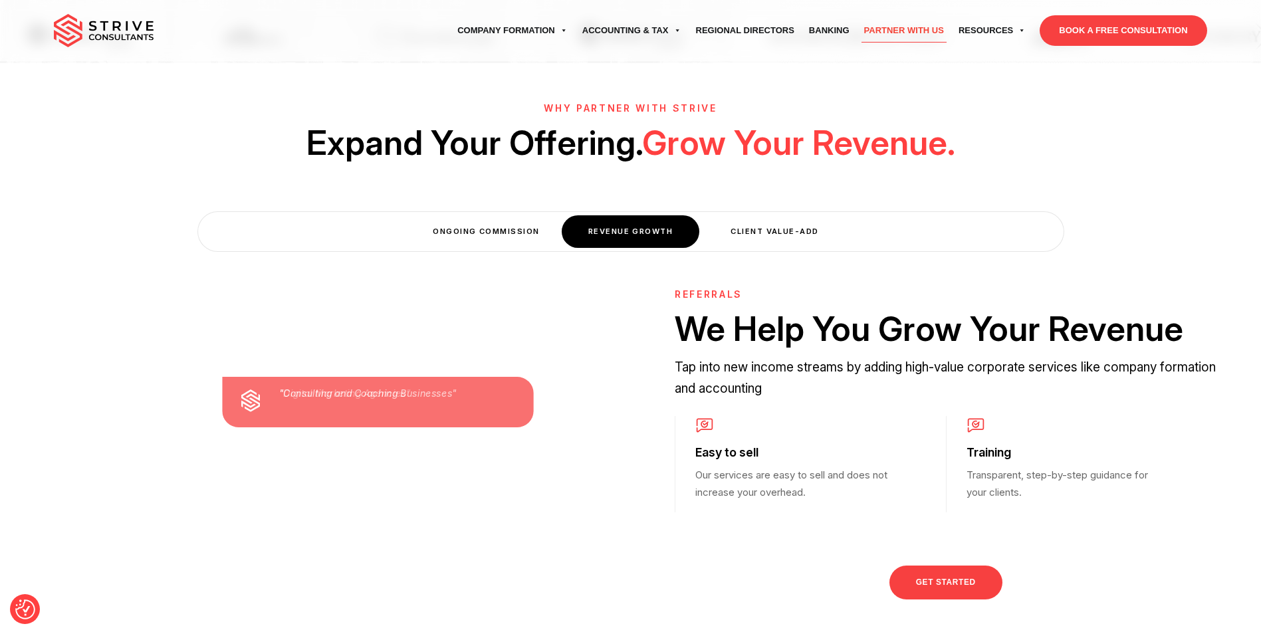
click at [759, 237] on div "Client Value-Add" at bounding box center [775, 231] width 138 height 33
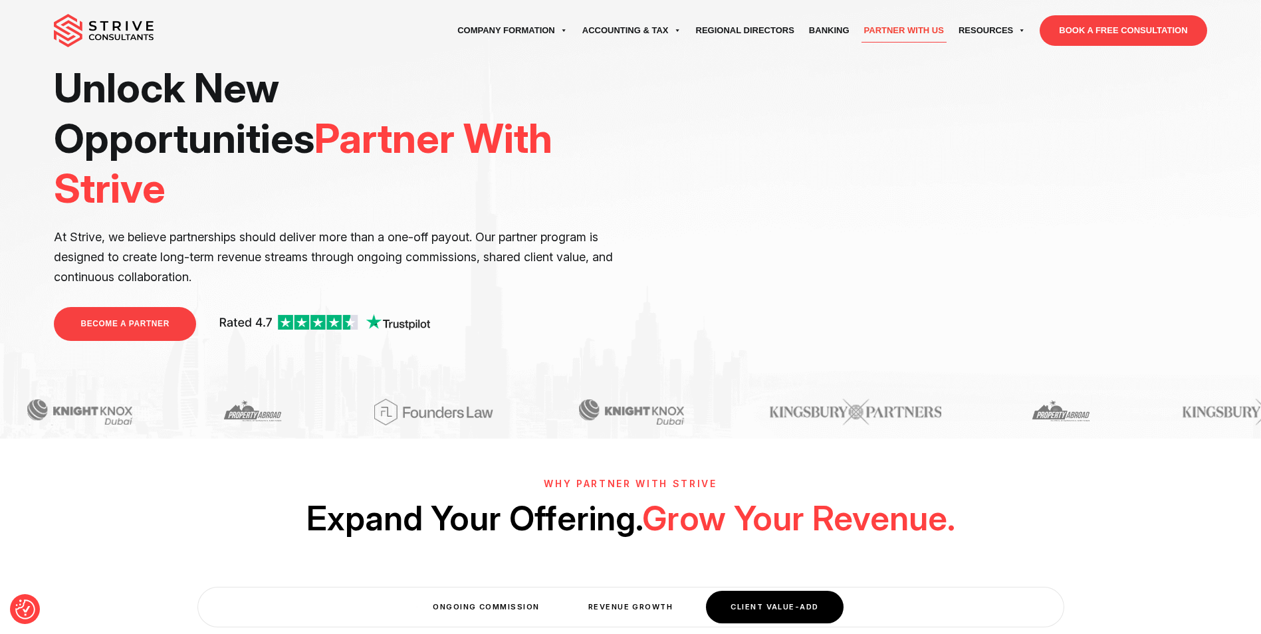
scroll to position [0, 0]
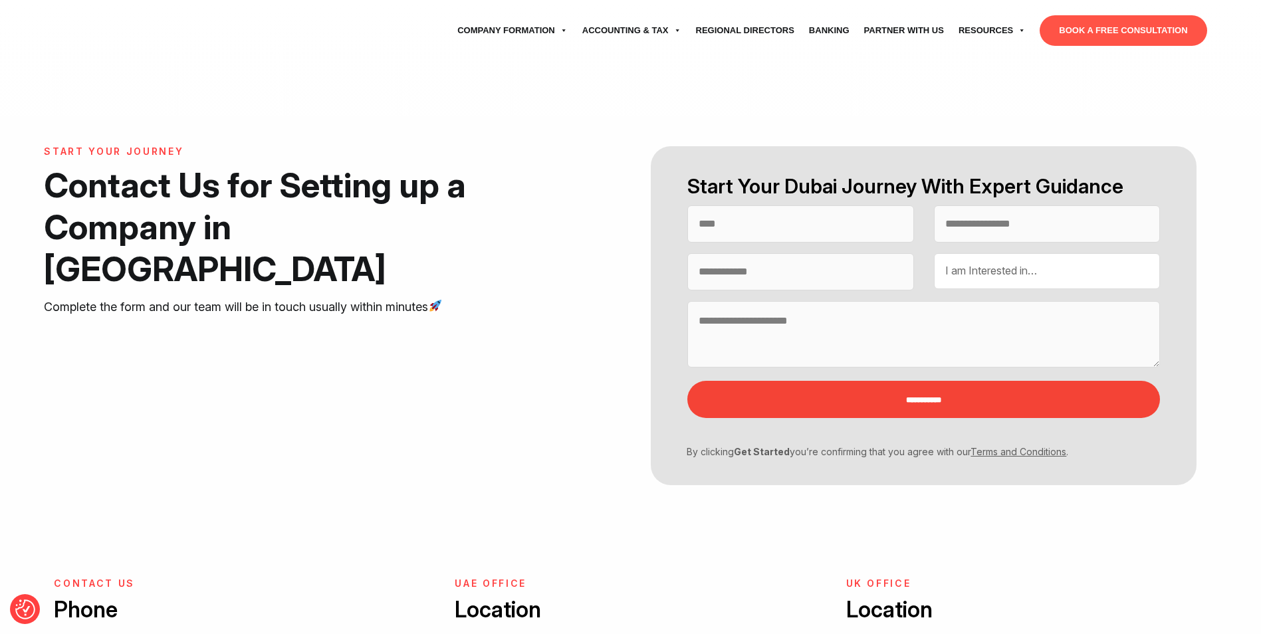
select select "Contact form"
